Goal: Information Seeking & Learning: Learn about a topic

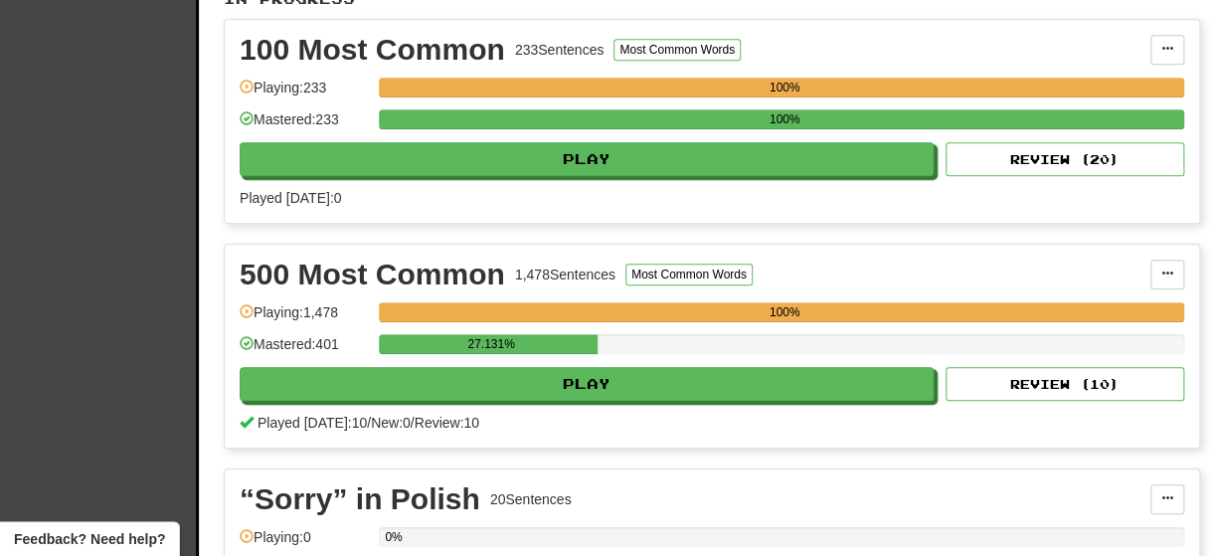
scroll to position [491, 0]
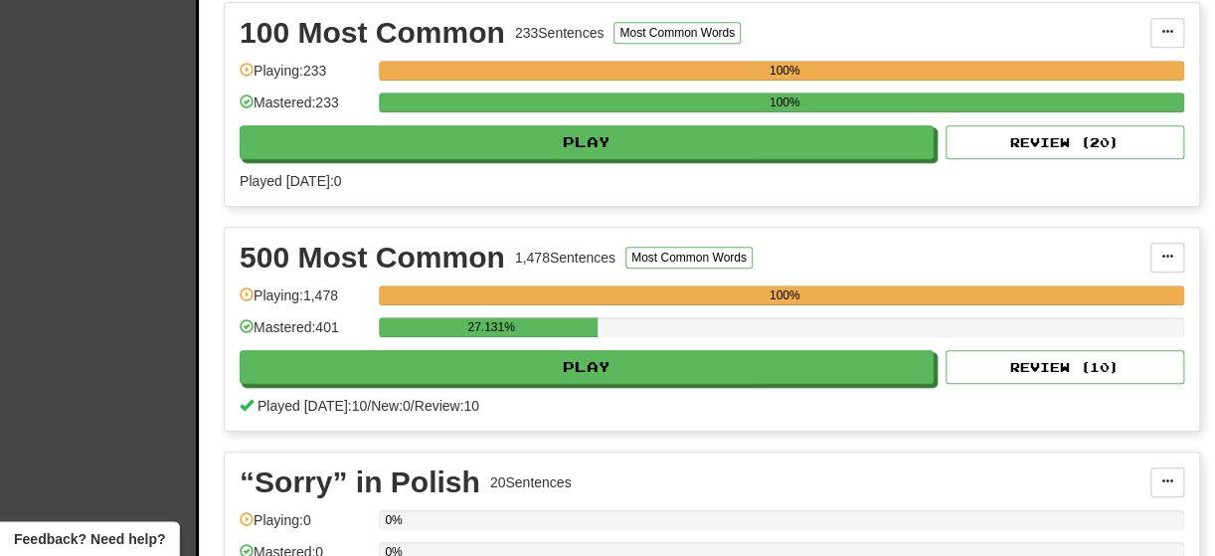
click at [487, 380] on div "500 Most Common 1,478 Sentences Most Common Words Manage Sentences Unpin from D…" at bounding box center [712, 329] width 974 height 203
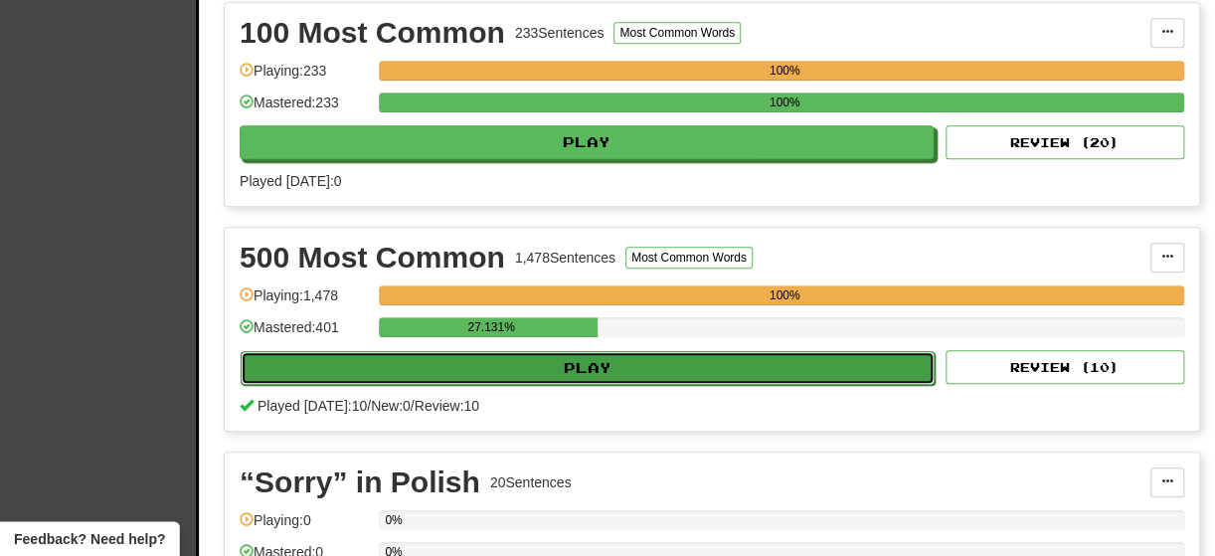
click at [500, 372] on button "Play" at bounding box center [588, 368] width 694 height 34
select select "**"
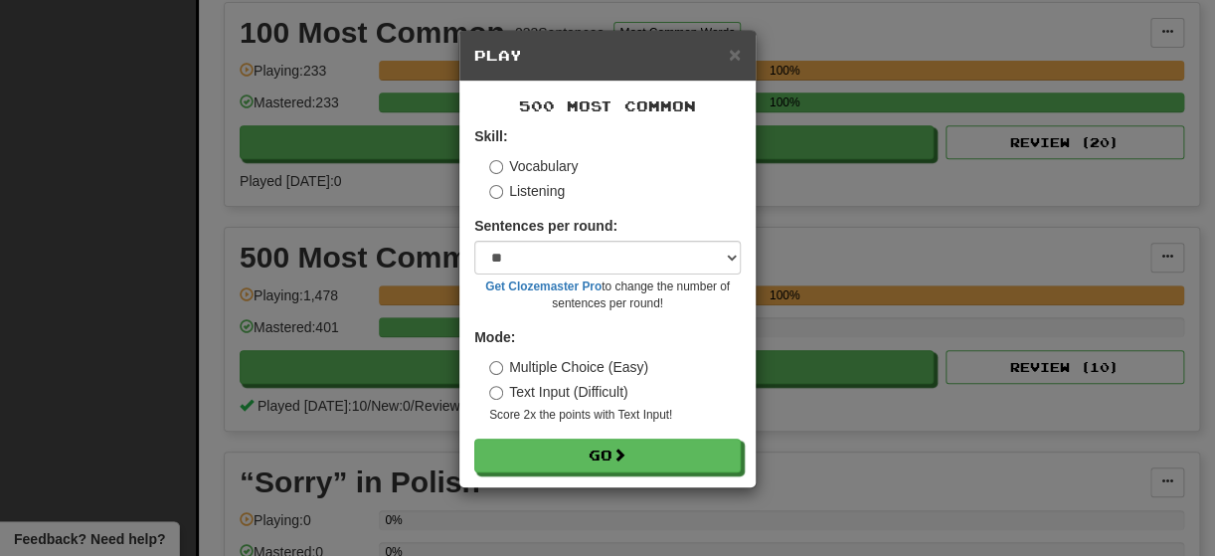
click at [519, 203] on form "Skill: Vocabulary Listening Sentences per round: * ** ** ** ** ** *** ******** …" at bounding box center [607, 299] width 266 height 346
click at [519, 198] on label "Listening" at bounding box center [527, 191] width 76 height 20
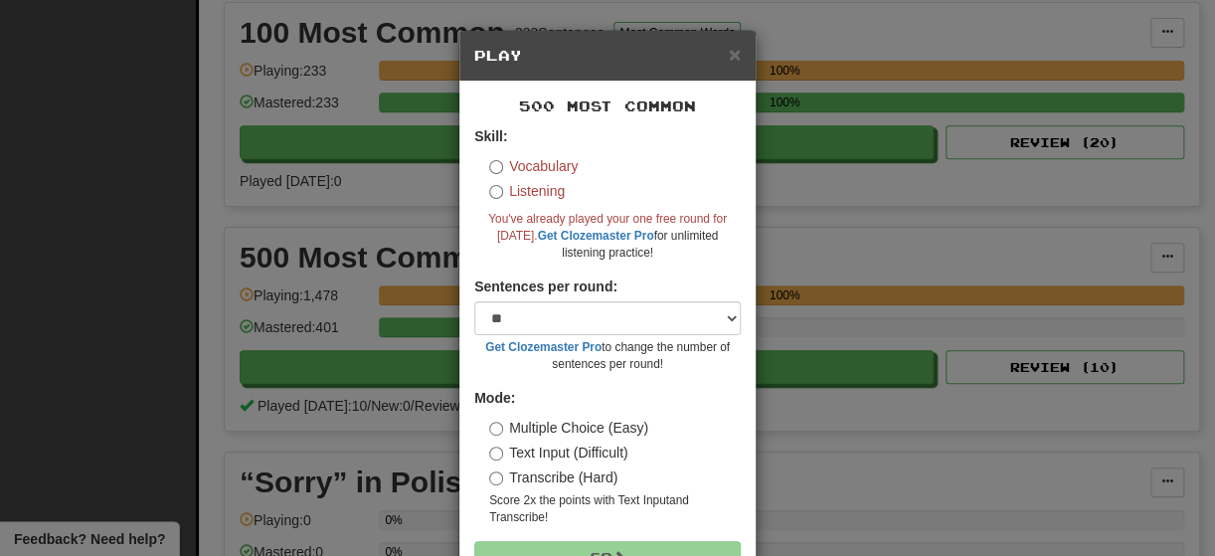
click at [531, 154] on div "Skill: Vocabulary Listening You've already played your one free round for today…" at bounding box center [607, 193] width 266 height 135
click at [535, 173] on label "Vocabulary" at bounding box center [533, 166] width 88 height 20
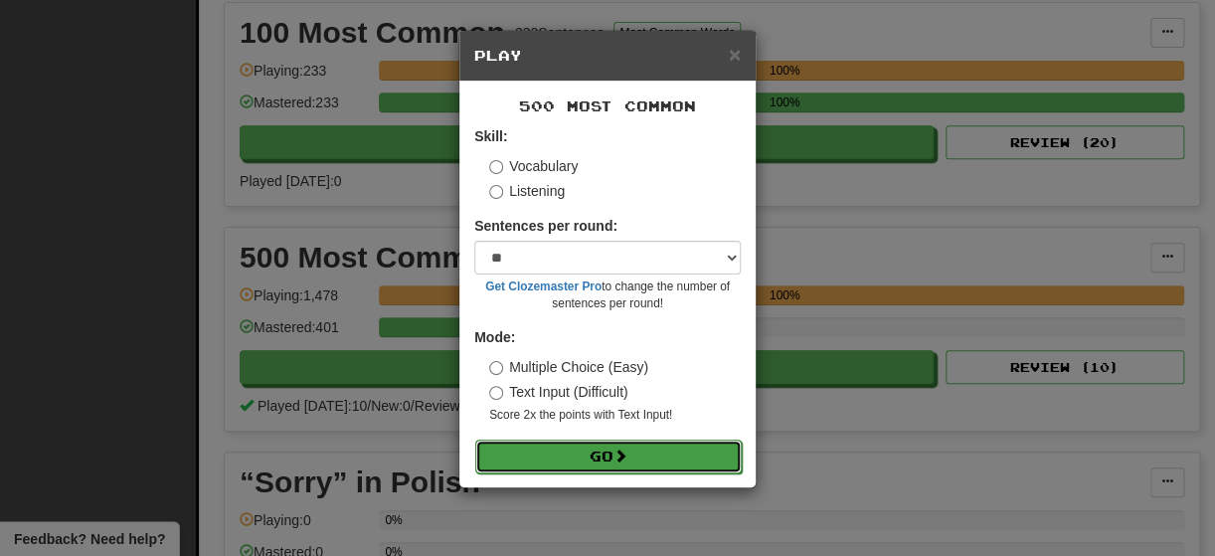
click at [567, 465] on button "Go" at bounding box center [608, 456] width 266 height 34
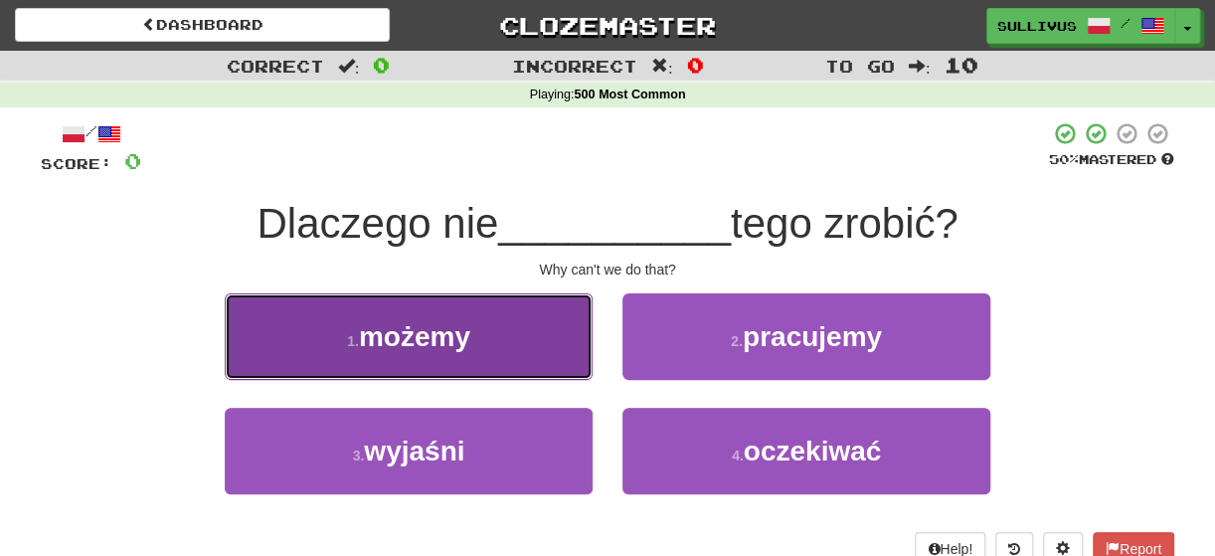
click at [551, 360] on button "1 . możemy" at bounding box center [409, 336] width 368 height 86
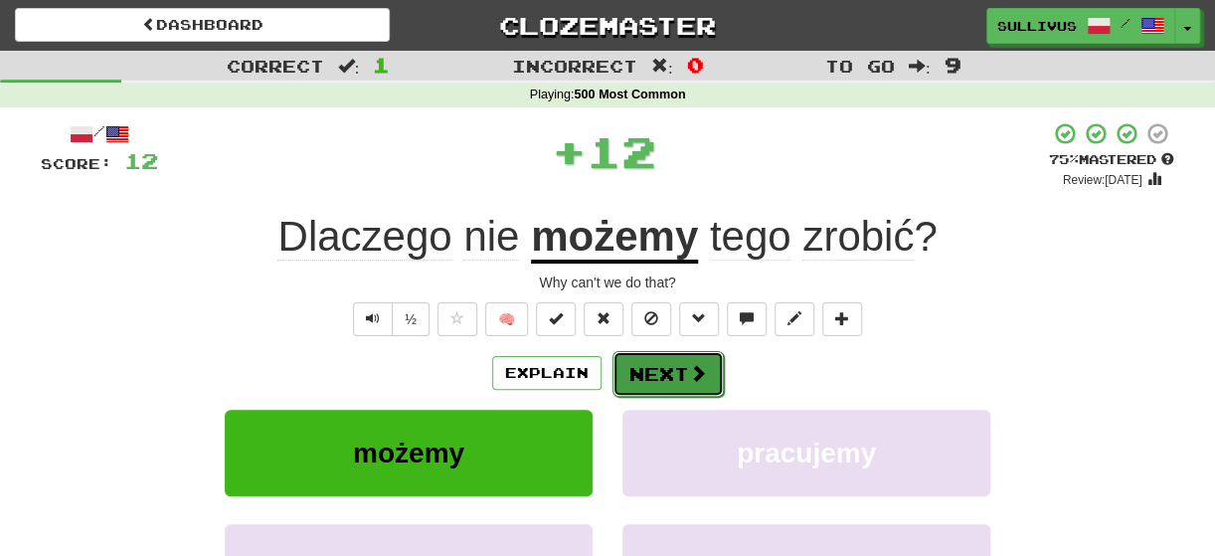
click at [670, 368] on button "Next" at bounding box center [667, 374] width 111 height 46
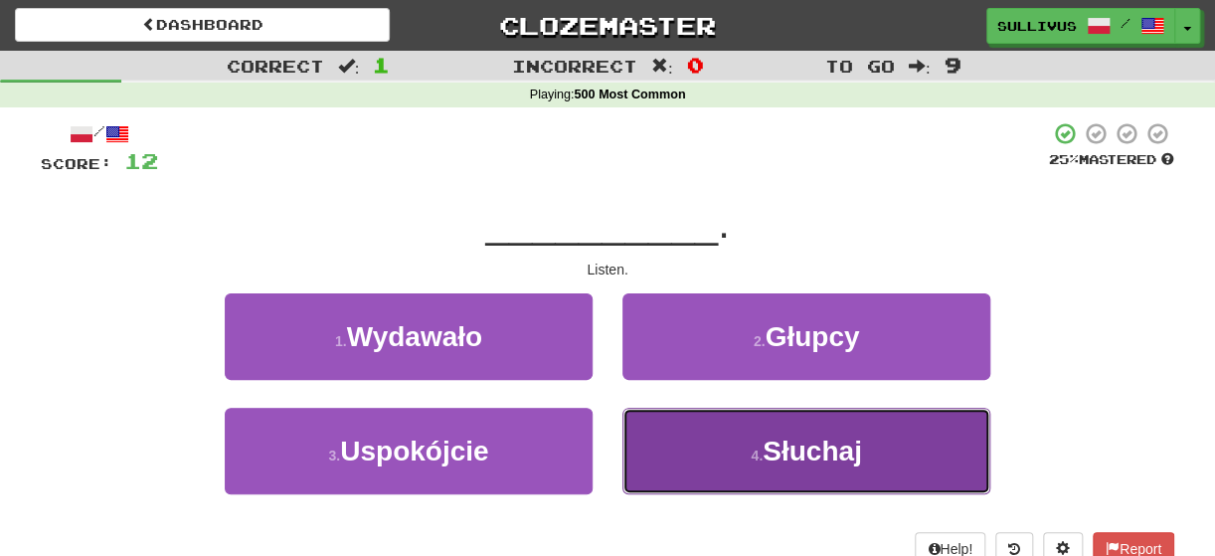
click at [694, 420] on button "4 . Słuchaj" at bounding box center [806, 451] width 368 height 86
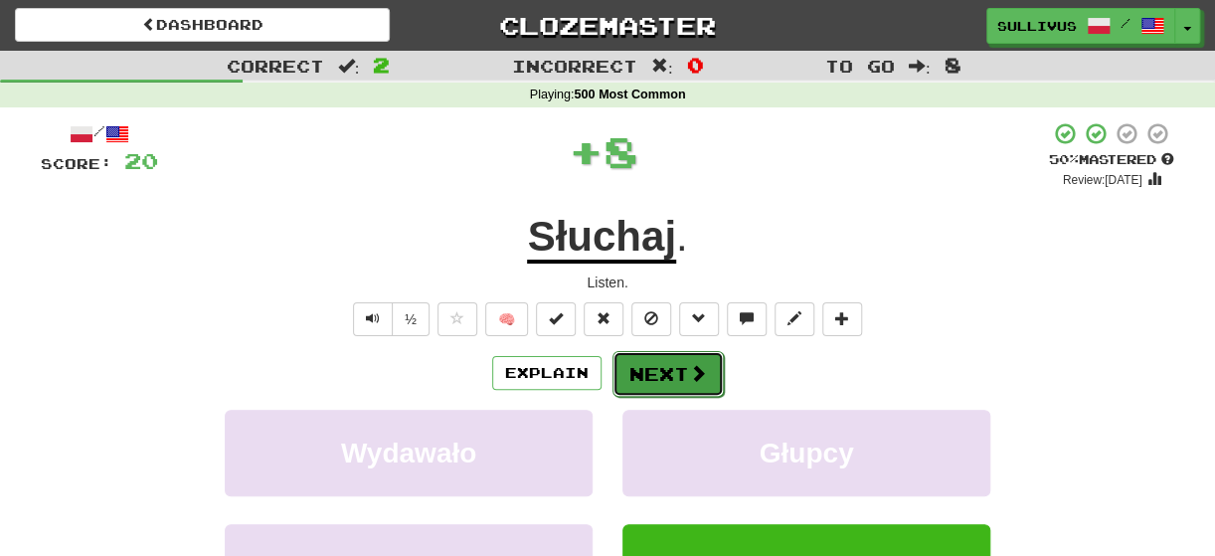
click at [643, 364] on button "Next" at bounding box center [667, 374] width 111 height 46
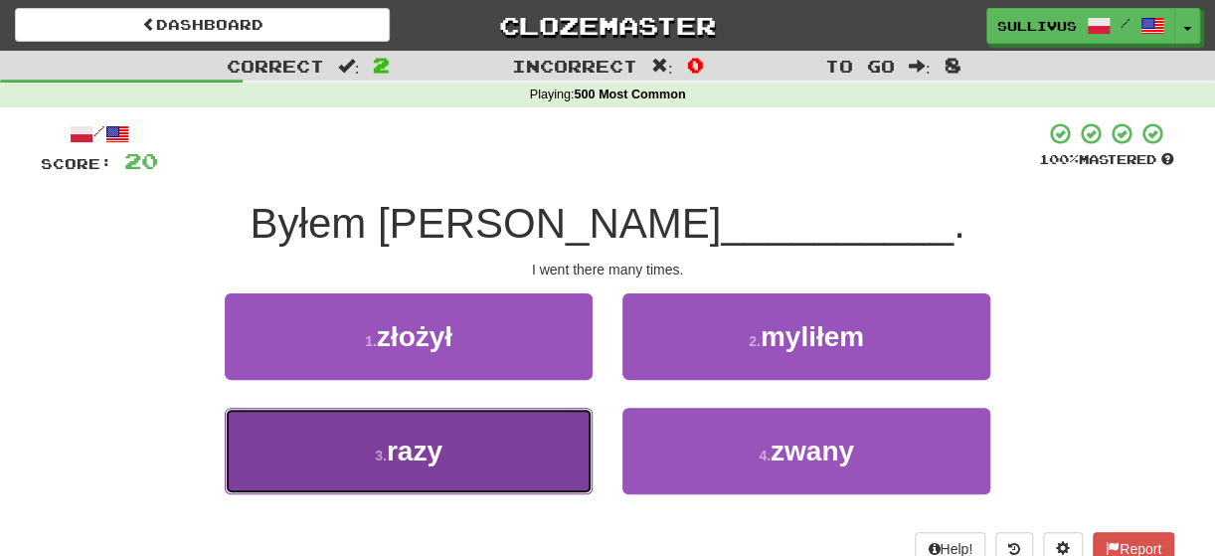
click at [575, 436] on button "3 . razy" at bounding box center [409, 451] width 368 height 86
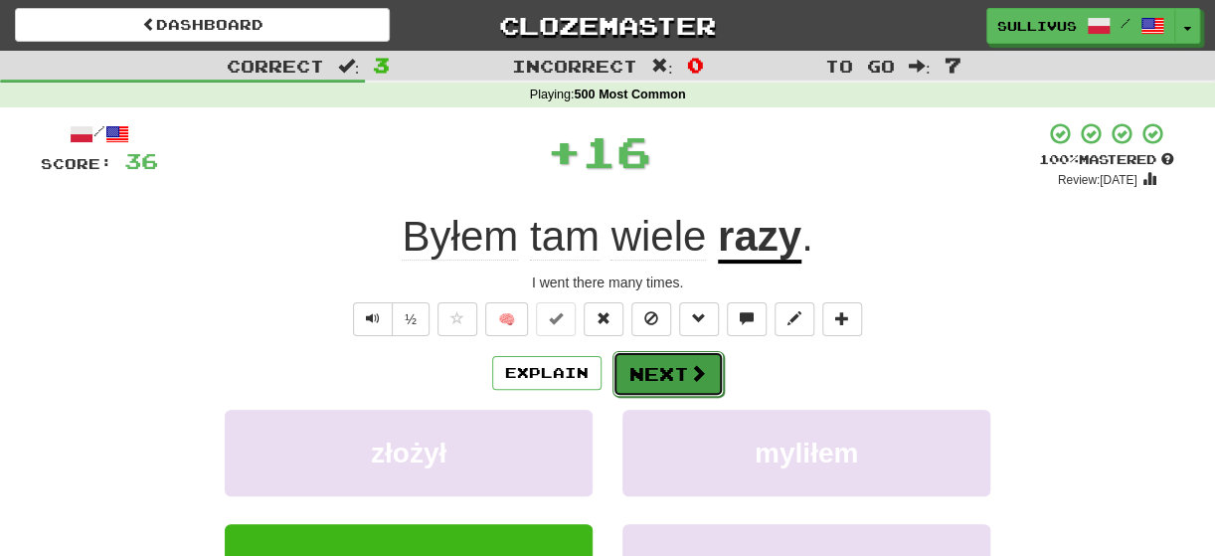
click at [706, 372] on button "Next" at bounding box center [667, 374] width 111 height 46
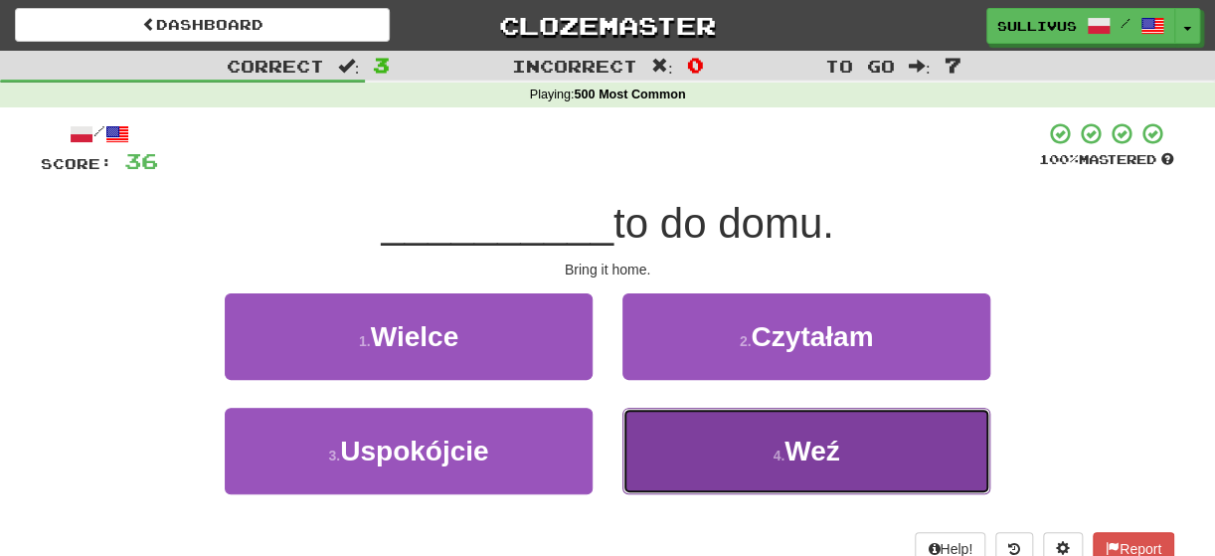
click at [758, 463] on button "4 . Weź" at bounding box center [806, 451] width 368 height 86
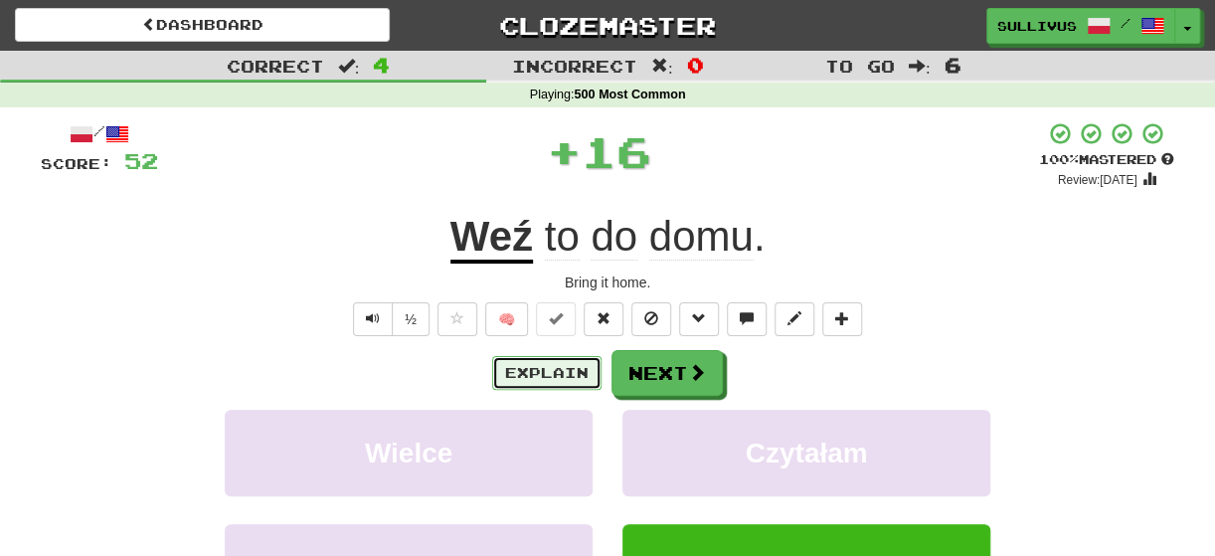
click at [567, 380] on button "Explain" at bounding box center [546, 373] width 109 height 34
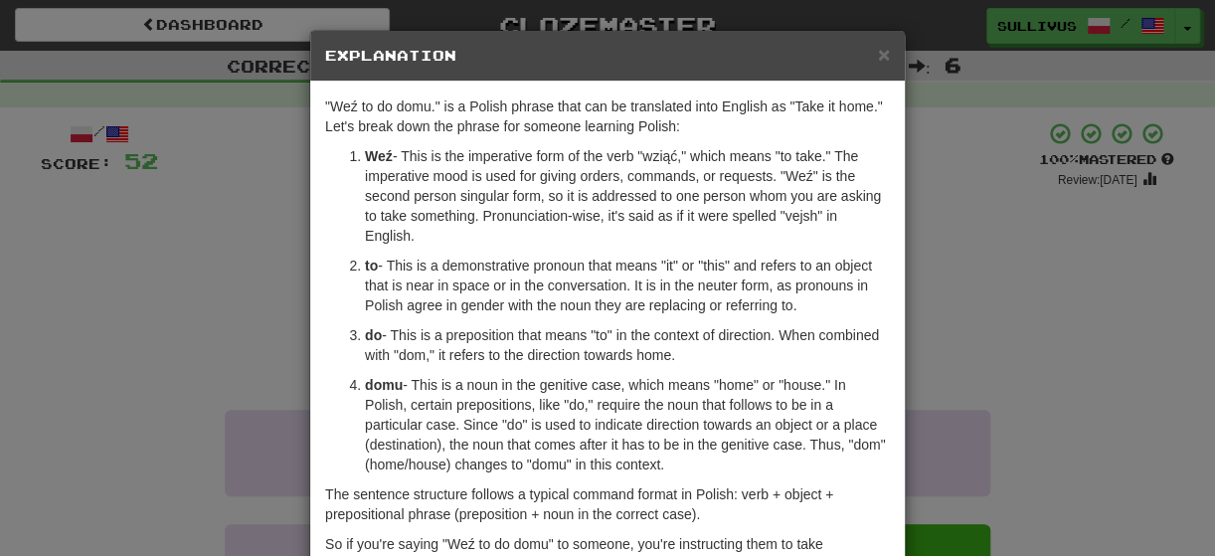
click at [874, 66] on h5 "Explanation" at bounding box center [607, 56] width 565 height 20
click at [878, 65] on span "×" at bounding box center [884, 54] width 12 height 23
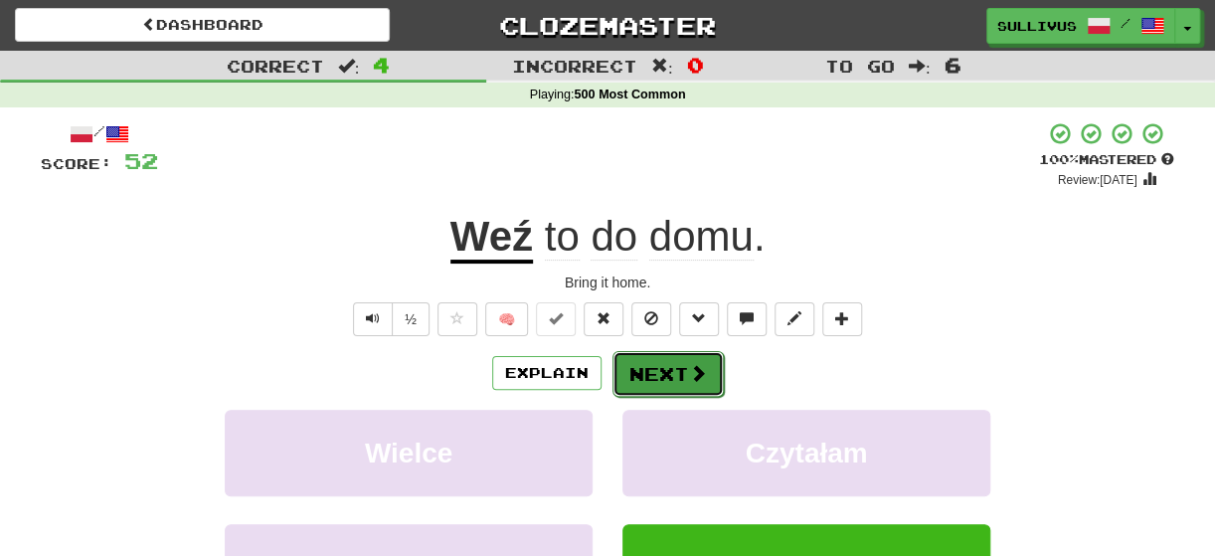
click at [680, 364] on button "Next" at bounding box center [667, 374] width 111 height 46
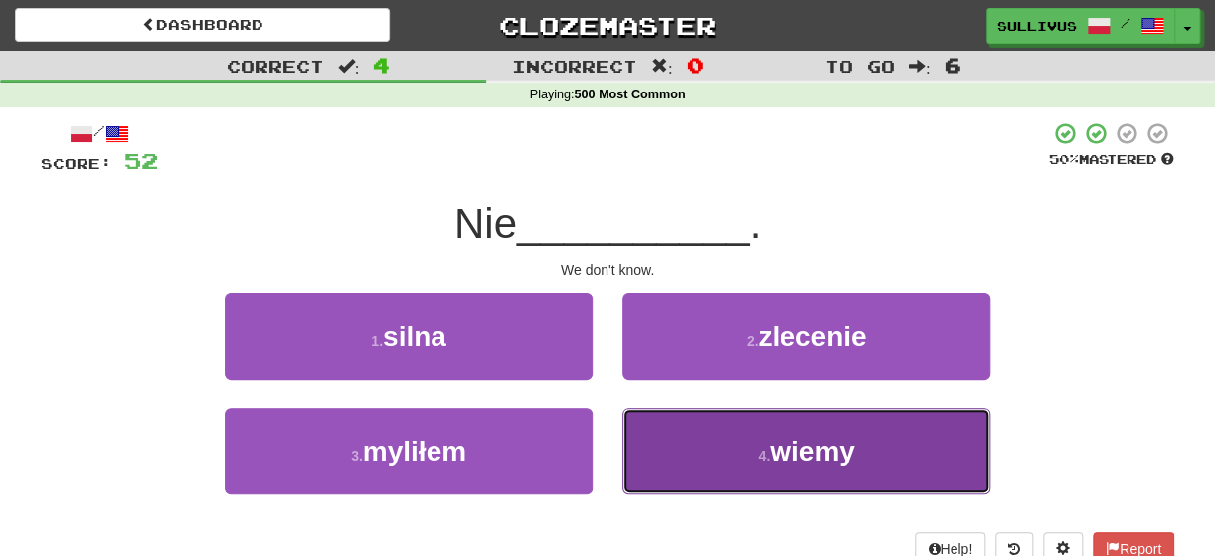
click at [683, 443] on button "4 . wiemy" at bounding box center [806, 451] width 368 height 86
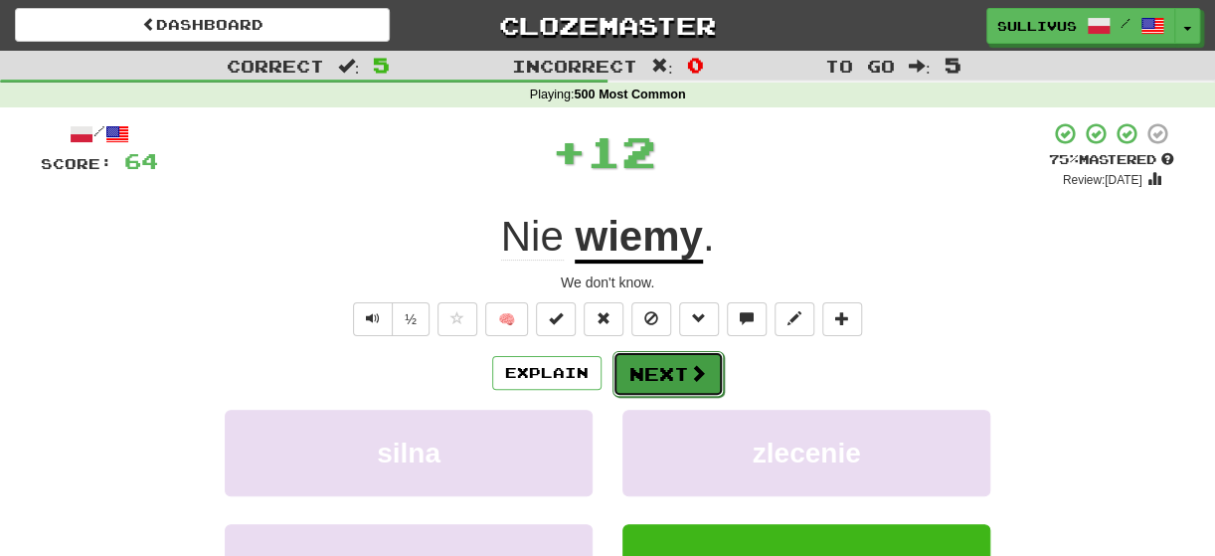
click at [713, 371] on button "Next" at bounding box center [667, 374] width 111 height 46
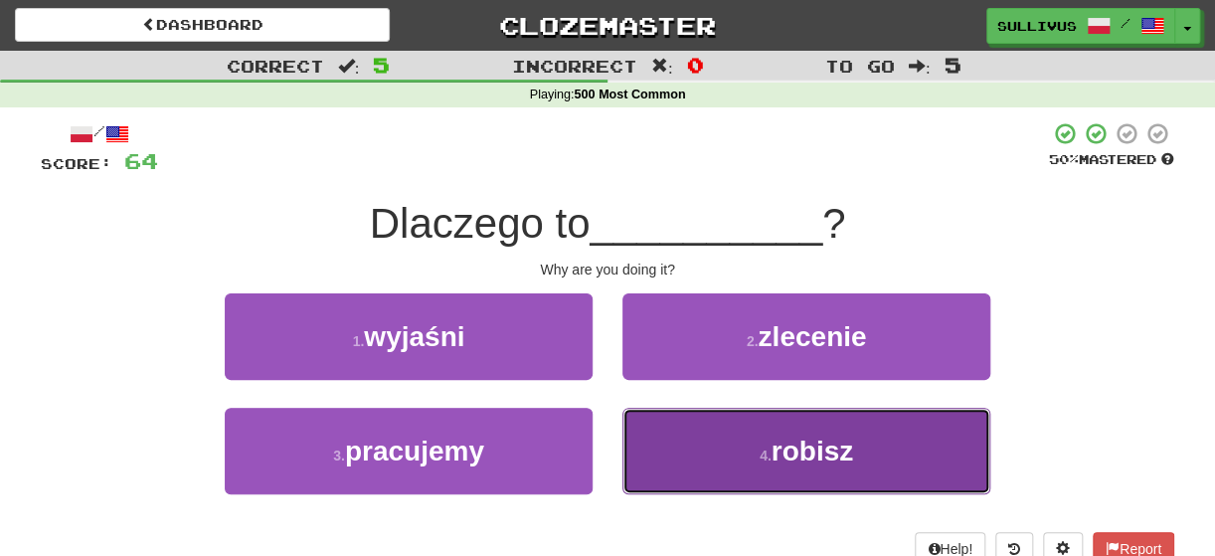
click at [729, 432] on button "4 . robisz" at bounding box center [806, 451] width 368 height 86
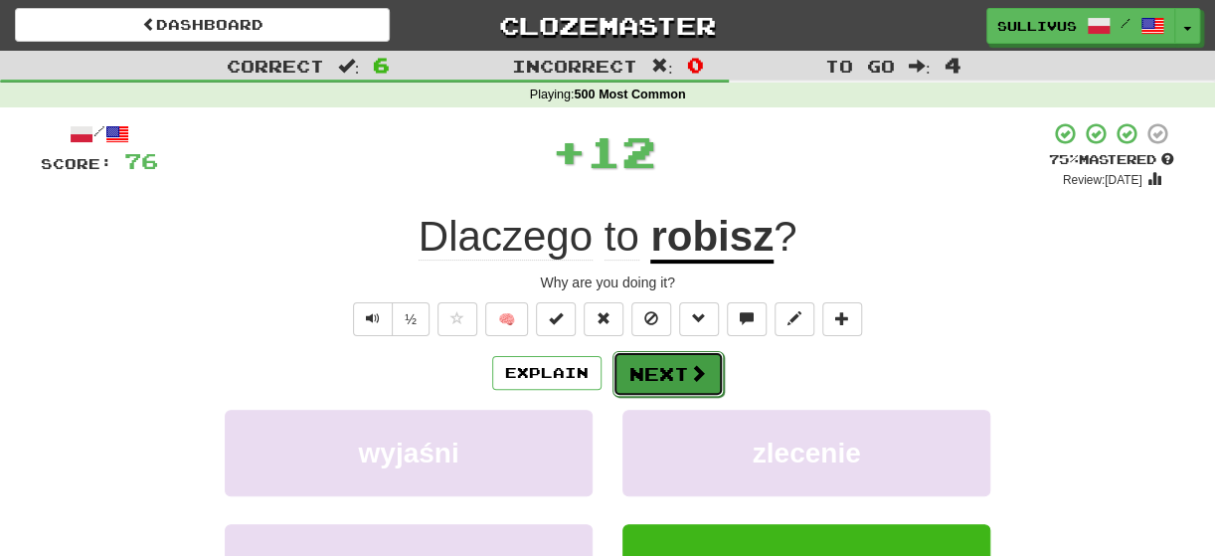
click at [669, 383] on button "Next" at bounding box center [667, 374] width 111 height 46
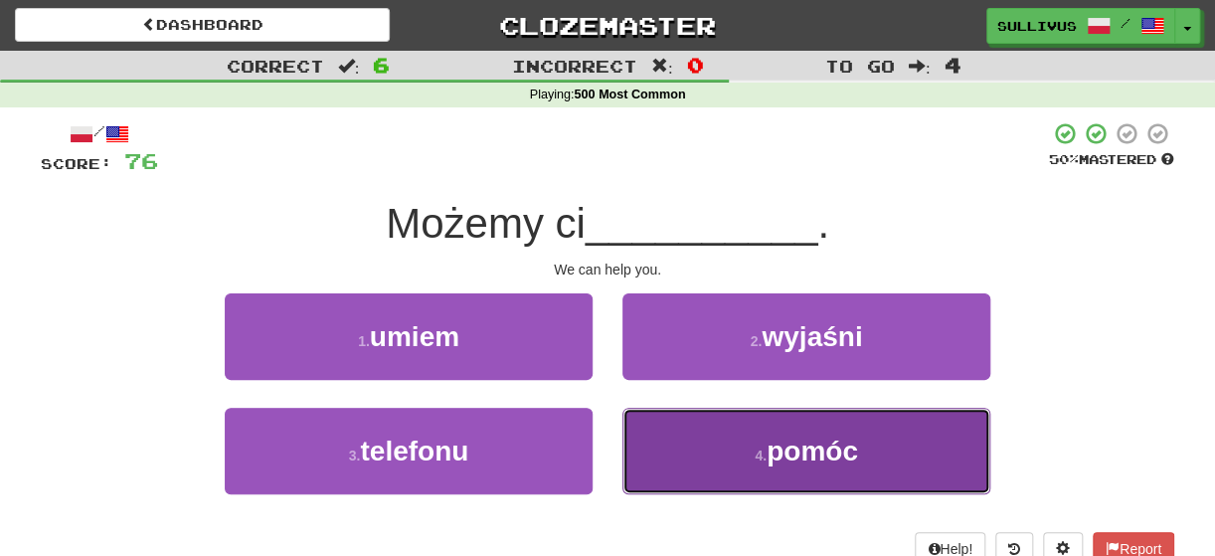
click at [682, 475] on button "4 . pomóc" at bounding box center [806, 451] width 368 height 86
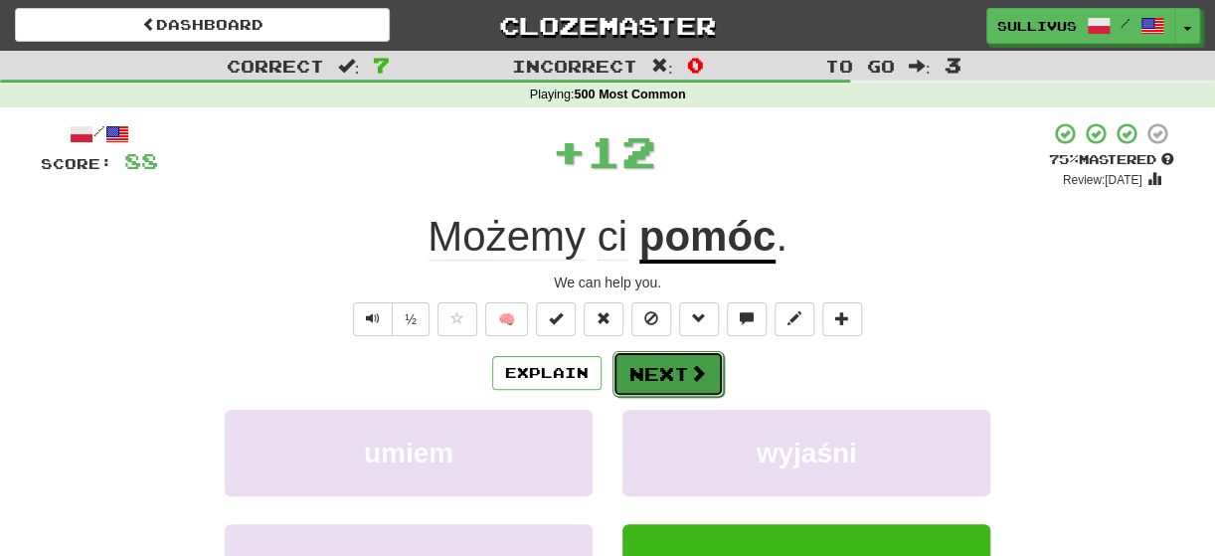
click at [666, 373] on button "Next" at bounding box center [667, 374] width 111 height 46
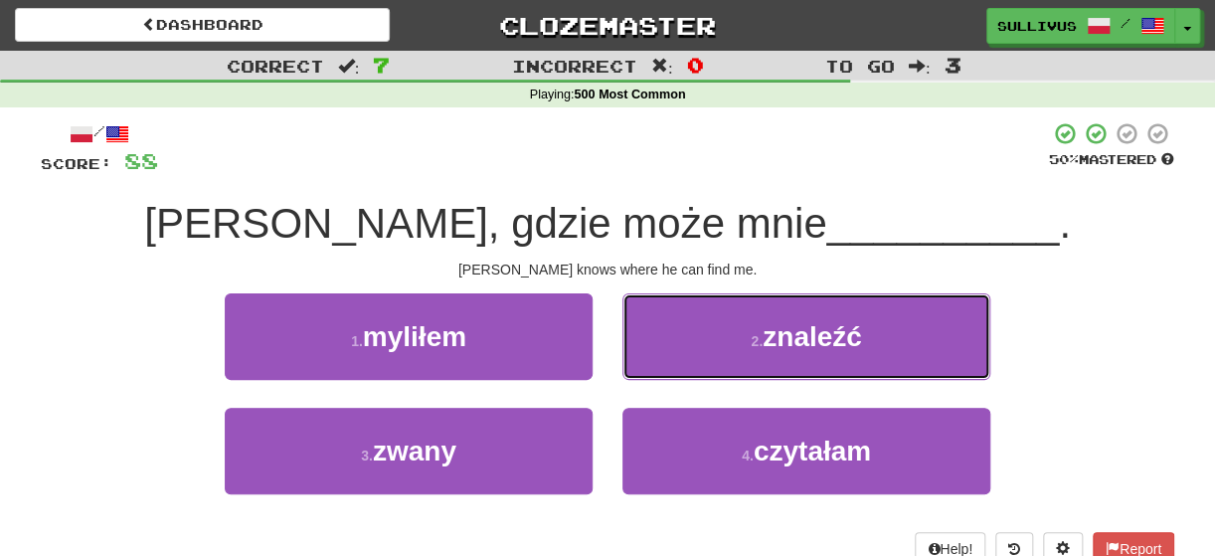
click at [666, 373] on button "2 . znaleźć" at bounding box center [806, 336] width 368 height 86
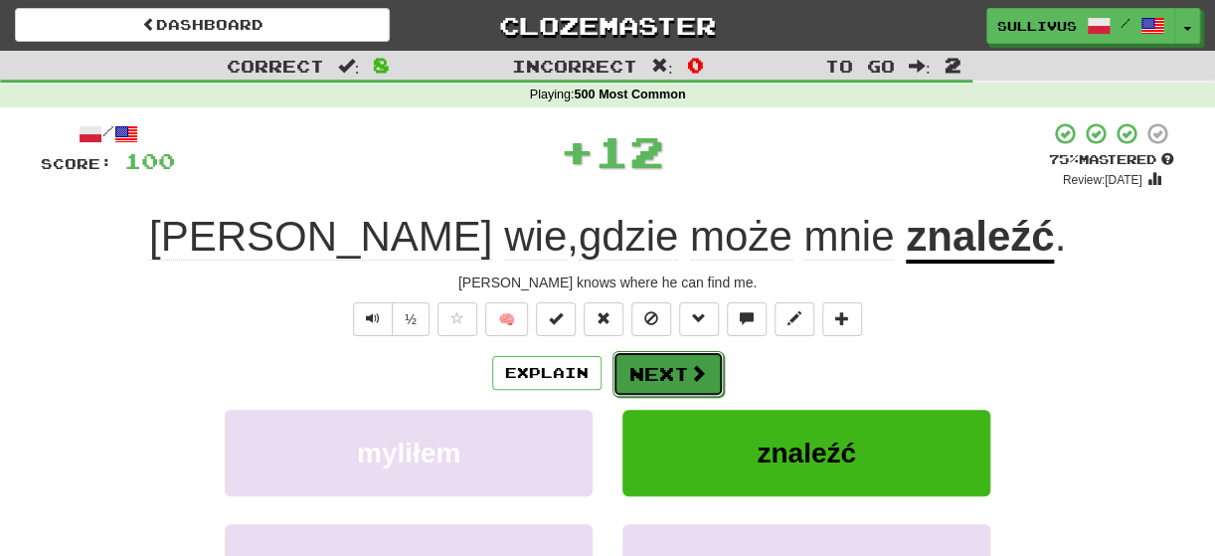
click at [689, 374] on span at bounding box center [698, 373] width 18 height 18
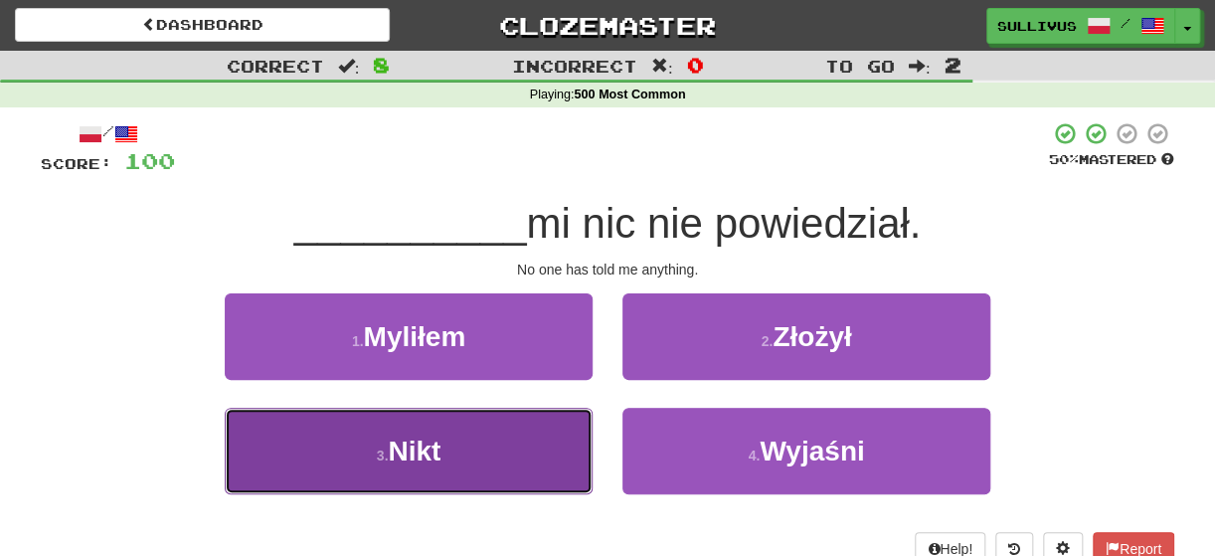
click at [571, 429] on button "3 . Nikt" at bounding box center [409, 451] width 368 height 86
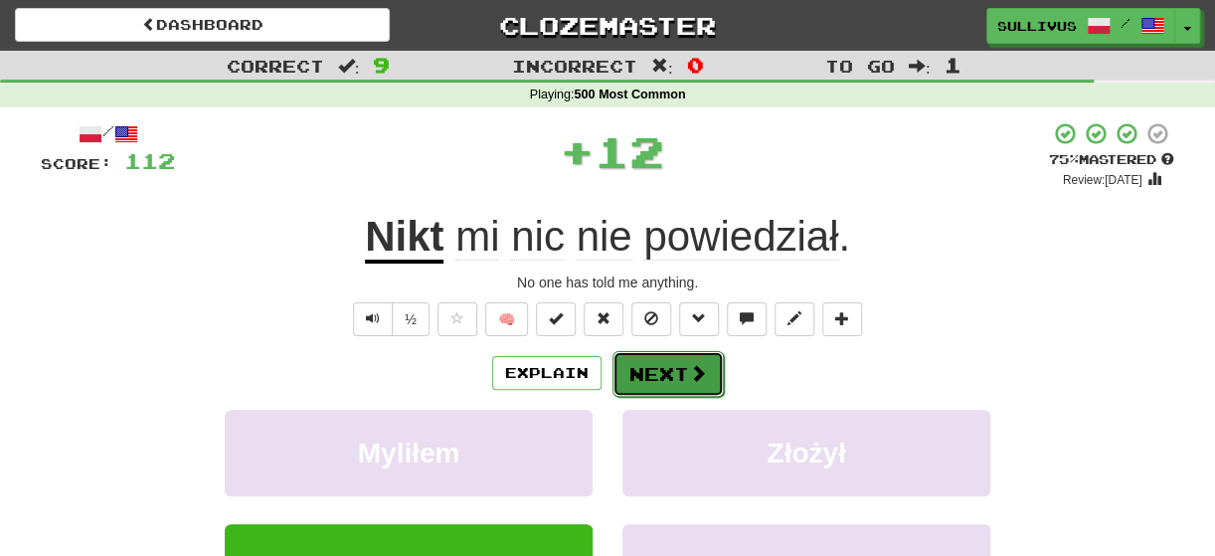
click at [661, 365] on button "Next" at bounding box center [667, 374] width 111 height 46
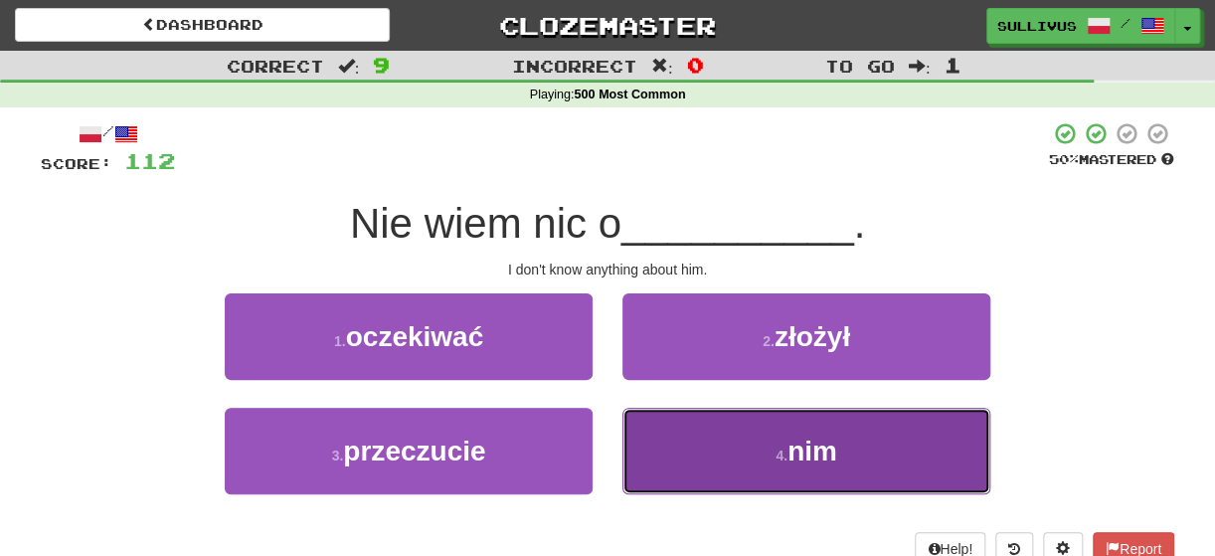
click at [683, 426] on button "4 . nim" at bounding box center [806, 451] width 368 height 86
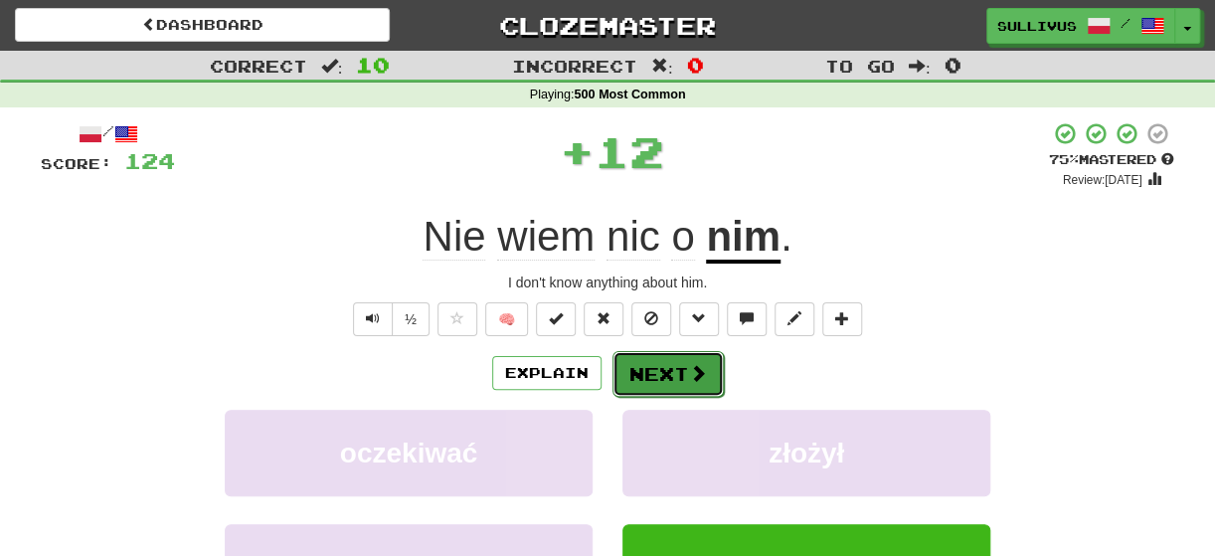
click at [664, 368] on button "Next" at bounding box center [667, 374] width 111 height 46
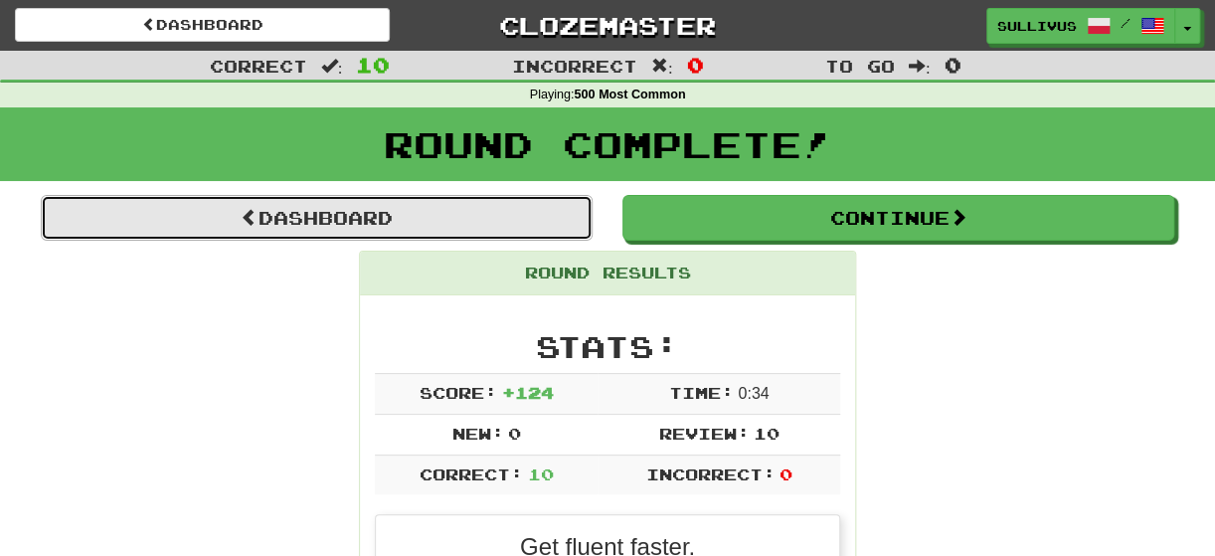
click at [511, 225] on link "Dashboard" at bounding box center [317, 218] width 552 height 46
